Goal: Task Accomplishment & Management: Complete application form

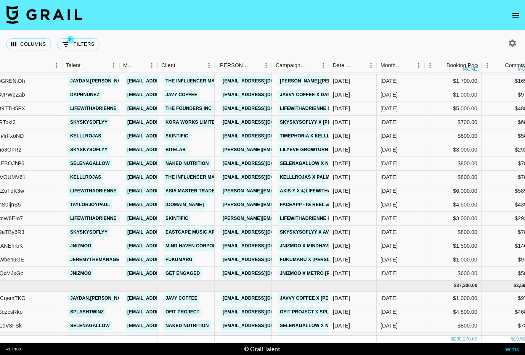
scroll to position [242, 96]
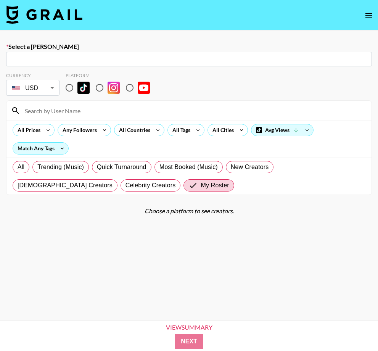
click at [77, 17] on img at bounding box center [44, 14] width 76 height 18
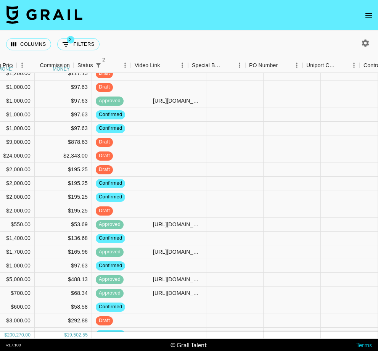
scroll to position [58, 561]
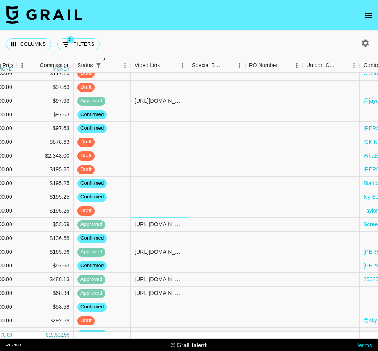
click at [148, 211] on div at bounding box center [159, 211] width 57 height 14
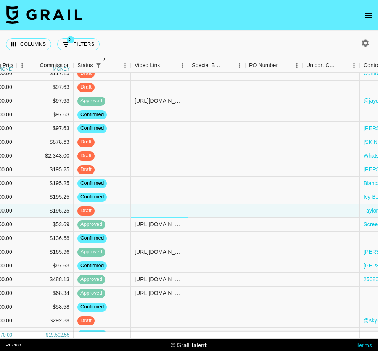
click at [148, 211] on div at bounding box center [159, 211] width 57 height 14
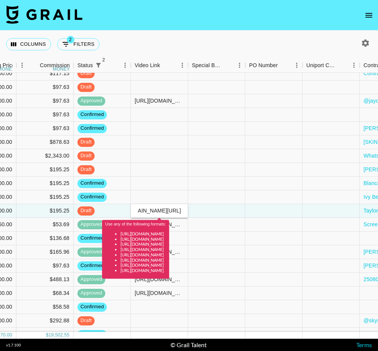
type input "tiktok.com/@taylorjoypaul/video/7550322588740767032?_t=ZM-8zkZ3DXSjdF&_r=1"
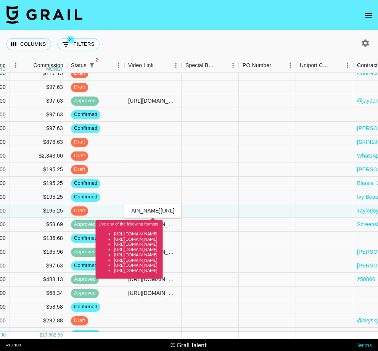
click at [152, 209] on input "tiktok.com/@taylorjoypaul/video/7550322588740767032?_t=ZM-8zkZ3DXSjdF&_r=1" at bounding box center [153, 210] width 56 height 6
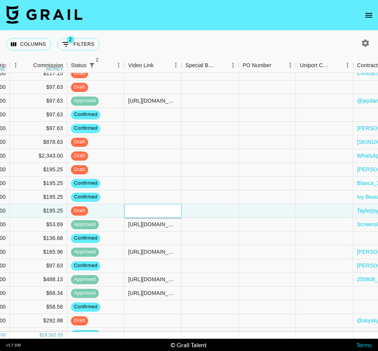
paste input "https://www.tiktok.com/@taylorjoypaul/video/7550322588740767032"
type input "https://www.tiktok.com/@taylorjoypaul/video/7550322588740767032"
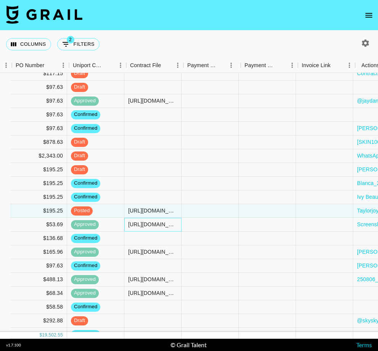
scroll to position [58, 802]
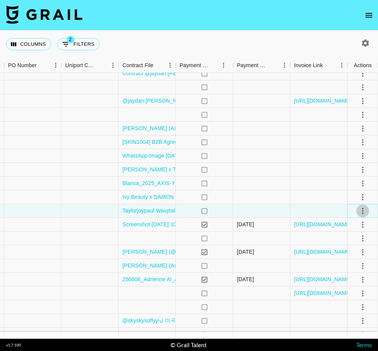
click at [361, 212] on icon "select merge strategy" at bounding box center [362, 210] width 9 height 9
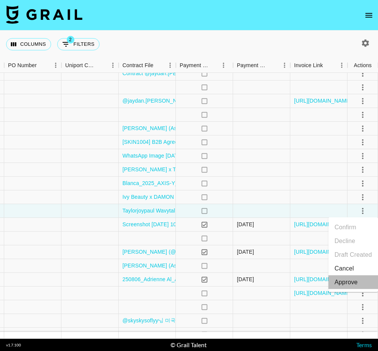
click at [357, 284] on div "Approve" at bounding box center [345, 282] width 23 height 9
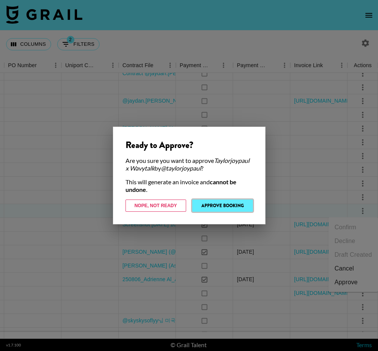
click at [232, 209] on button "Approve Booking" at bounding box center [222, 205] width 61 height 12
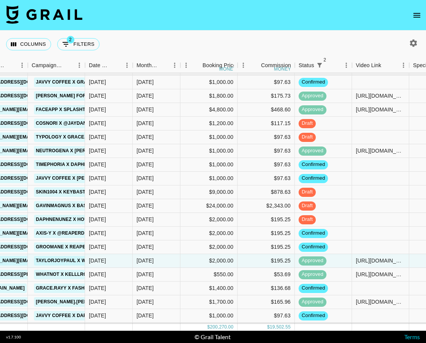
scroll to position [10, 340]
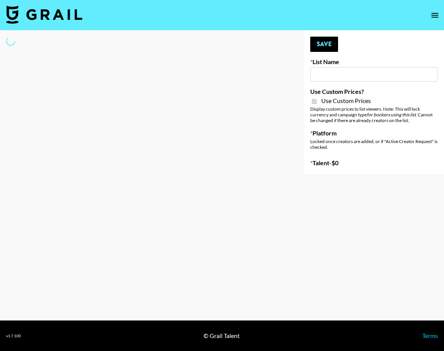
type input "Dietary Supp Brand"
checkbox input "true"
select select "Brand"
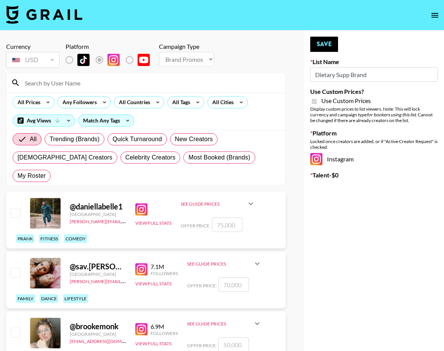
click at [76, 88] on input at bounding box center [150, 83] width 261 height 12
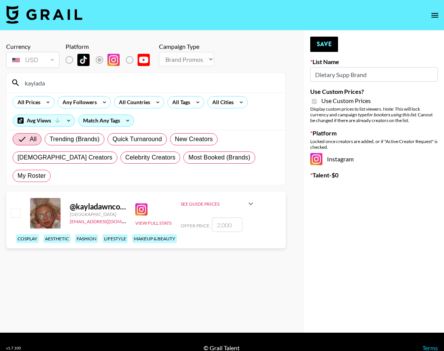
type input "kaylada"
click at [16, 208] on input "checkbox" at bounding box center [15, 212] width 9 height 9
checkbox input "true"
type input "2000"
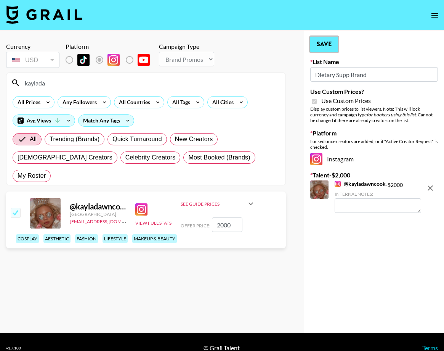
click at [324, 43] on button "Save" at bounding box center [324, 44] width 28 height 15
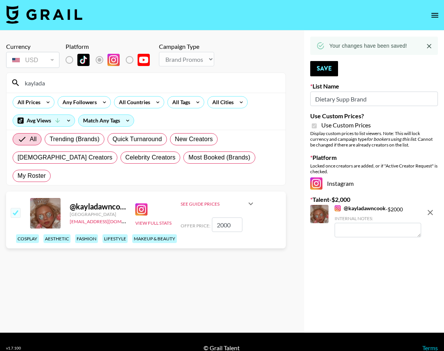
click at [141, 81] on input "kaylada" at bounding box center [150, 83] width 261 height 12
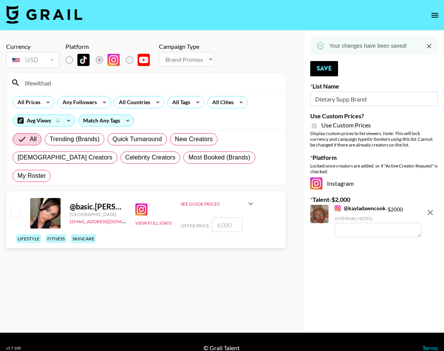
type input "lifewithad"
click at [11, 208] on input "checkbox" at bounding box center [15, 212] width 9 height 9
checkbox input "true"
type input "4000"
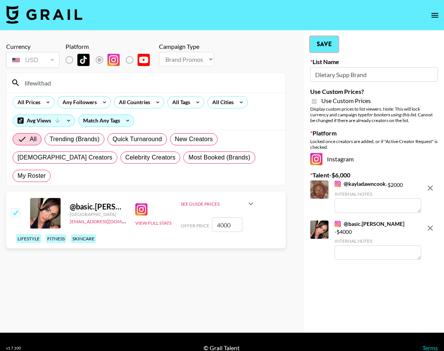
click at [316, 44] on button "Save" at bounding box center [324, 44] width 28 height 15
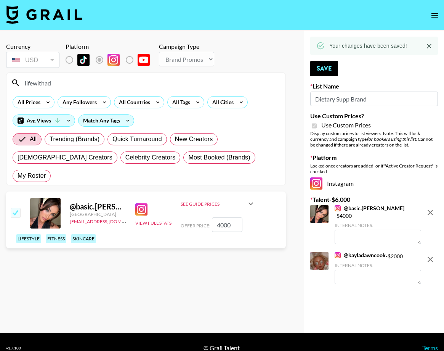
click at [159, 85] on input "lifewithad" at bounding box center [150, 83] width 261 height 12
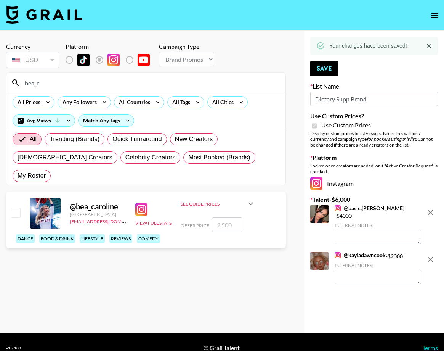
type input "bea_c"
click at [16, 208] on input "checkbox" at bounding box center [15, 212] width 9 height 9
checkbox input "true"
type input "2500"
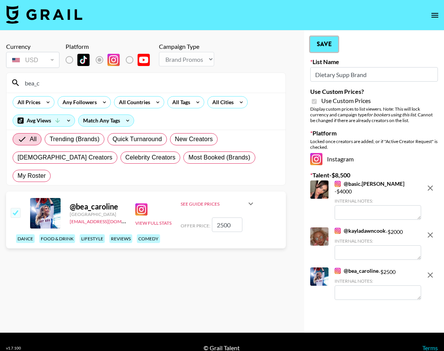
click at [323, 44] on button "Save" at bounding box center [324, 44] width 28 height 15
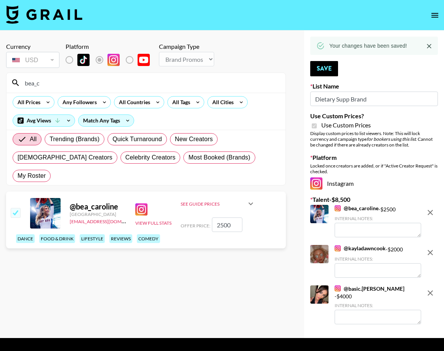
click at [79, 92] on div "bea_c" at bounding box center [145, 83] width 279 height 20
click at [79, 87] on input "bea_c" at bounding box center [150, 83] width 261 height 12
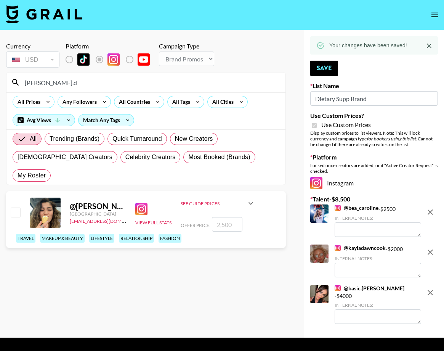
type input "[PERSON_NAME].d"
click at [14, 207] on input "checkbox" at bounding box center [15, 211] width 9 height 9
checkbox input "true"
type input "2500"
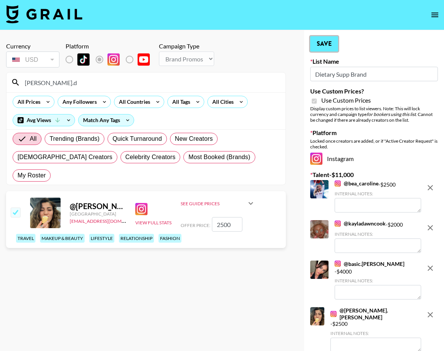
click at [329, 43] on button "Save" at bounding box center [324, 43] width 28 height 15
